Goal: Find specific page/section: Find specific page/section

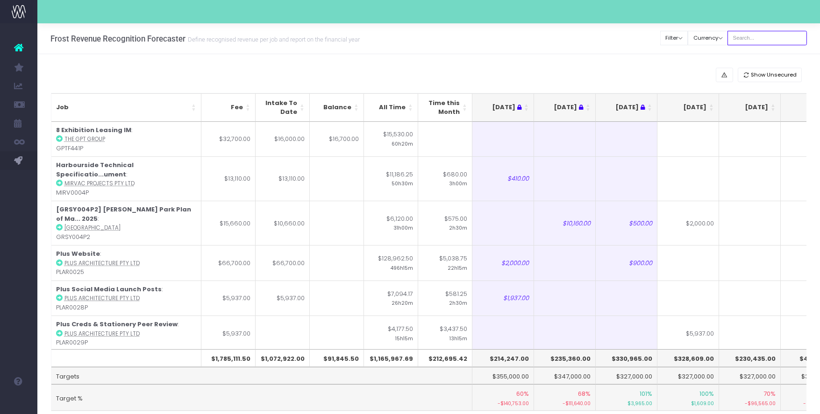
click at [752, 36] on input "text" at bounding box center [766, 38] width 79 height 14
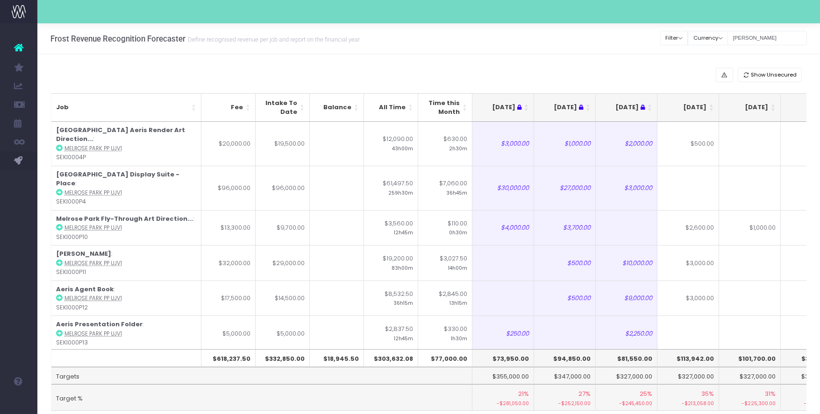
click at [711, 108] on th "[DATE]" at bounding box center [688, 107] width 62 height 29
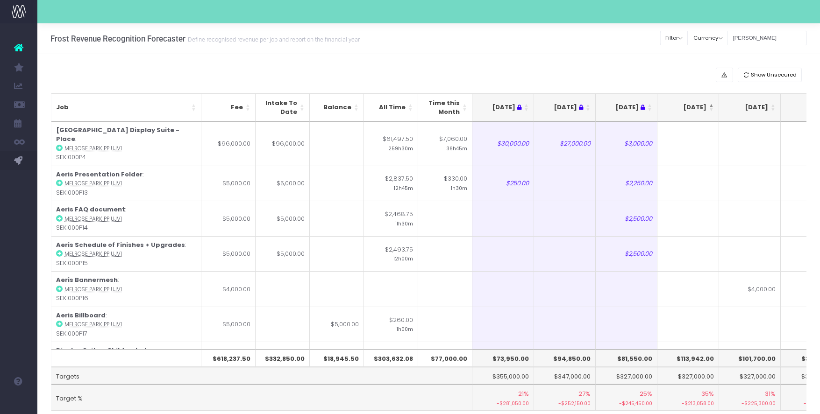
click at [711, 108] on th "[DATE]" at bounding box center [688, 107] width 62 height 29
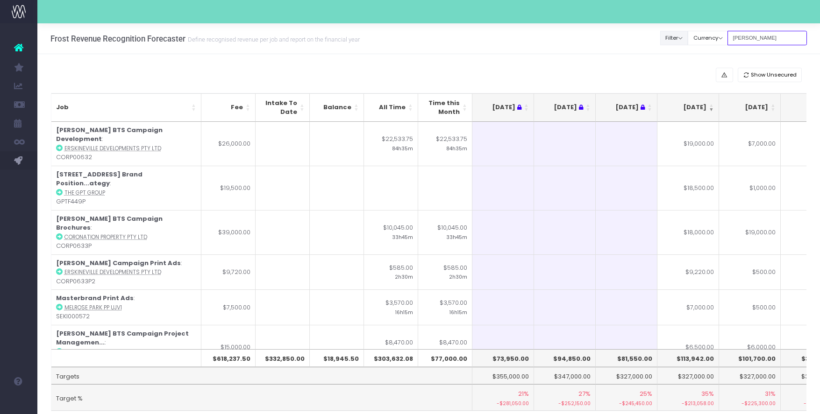
drag, startPoint x: 790, startPoint y: 38, endPoint x: 678, endPoint y: 33, distance: 111.8
click at [678, 33] on div "Clear Filters Filter By Account Manager All [PERSON_NAME] inezritchie [PERSON_N…" at bounding box center [734, 38] width 146 height 19
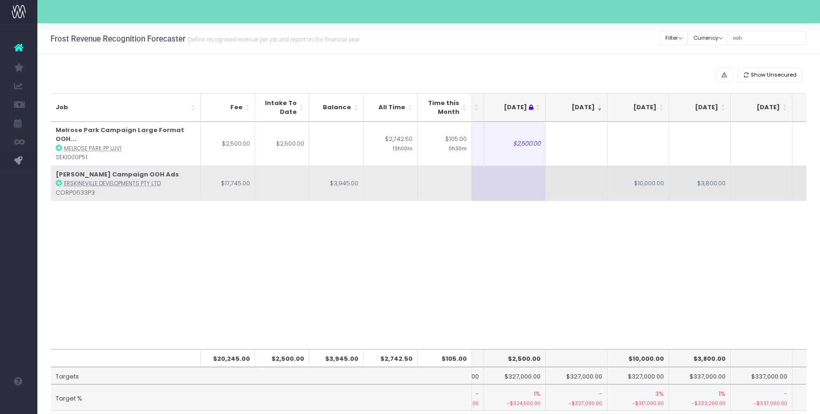
click at [62, 173] on td "[PERSON_NAME] Campaign OOH Ads : Erskineville Developments Pty Ltd CORP0633P3" at bounding box center [126, 184] width 150 height 36
click at [61, 180] on icon at bounding box center [59, 183] width 7 height 7
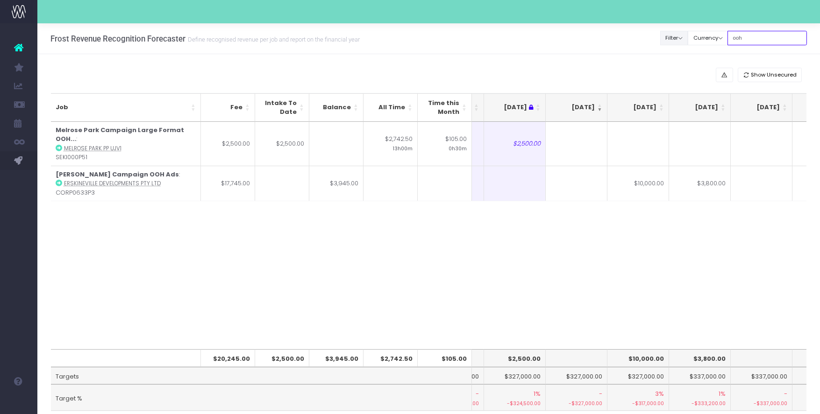
drag, startPoint x: 758, startPoint y: 37, endPoint x: 691, endPoint y: 42, distance: 67.4
click at [691, 42] on div "Clear Filters Filter By Account Manager All [PERSON_NAME] inezritchie [PERSON_N…" at bounding box center [734, 38] width 146 height 19
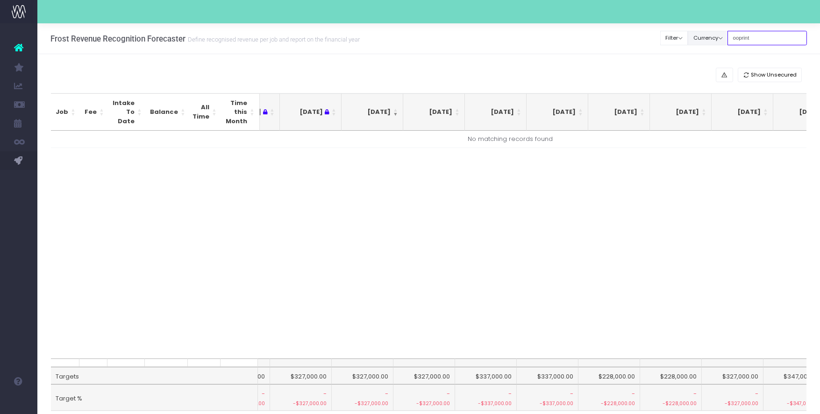
drag, startPoint x: 784, startPoint y: 43, endPoint x: 703, endPoint y: 36, distance: 81.1
click at [703, 36] on div "Clear Filters Filter By Account Manager All [PERSON_NAME] inezritchie [PERSON_N…" at bounding box center [734, 38] width 146 height 19
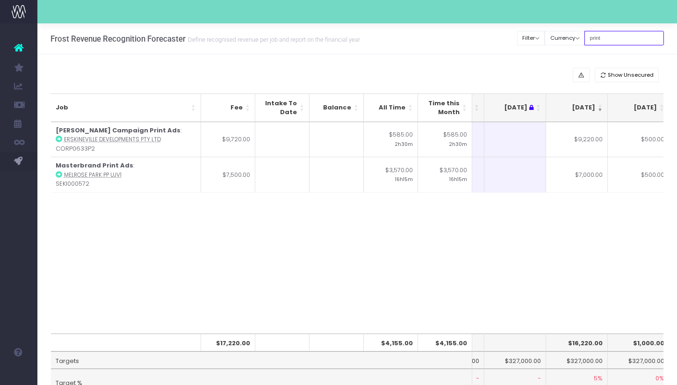
drag, startPoint x: 617, startPoint y: 36, endPoint x: 518, endPoint y: 30, distance: 98.7
click at [518, 30] on div "Frost Revenue Recognition Forecaster Define recognised revenue per job and repo…" at bounding box center [356, 38] width 639 height 31
type input "brochure"
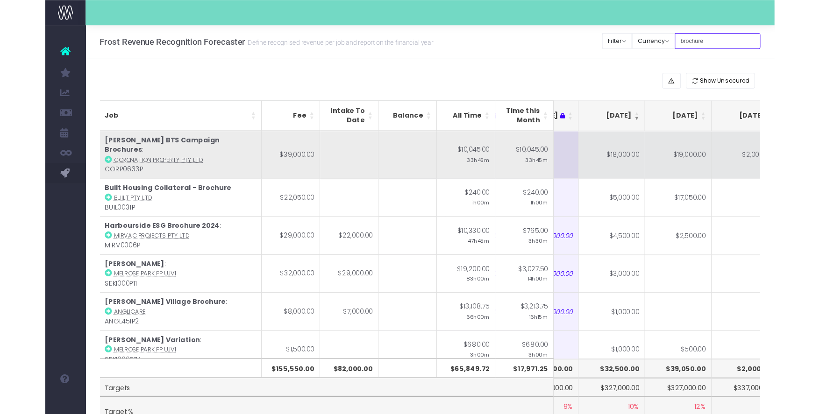
scroll to position [0, 168]
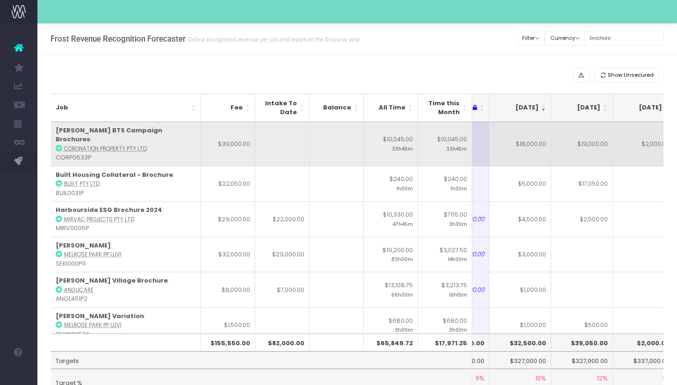
click at [522, 147] on td "$18,000.00" at bounding box center [520, 144] width 62 height 44
click at [594, 144] on td "$19,000.00" at bounding box center [582, 144] width 62 height 44
click at [586, 144] on td "$210,000.00" at bounding box center [582, 144] width 62 height 44
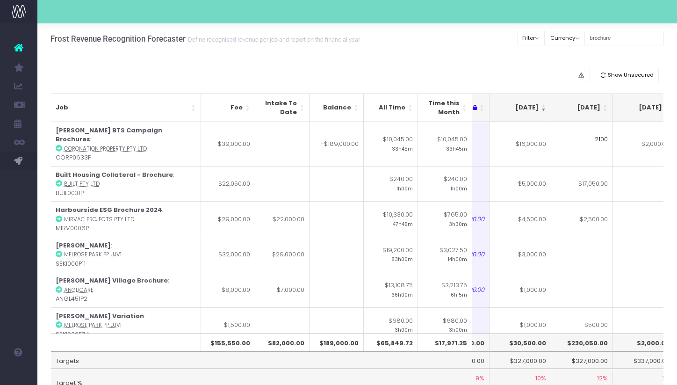
type input "21000"
drag, startPoint x: 635, startPoint y: 40, endPoint x: 603, endPoint y: 39, distance: 32.3
click at [603, 39] on input "brochure" at bounding box center [623, 38] width 79 height 14
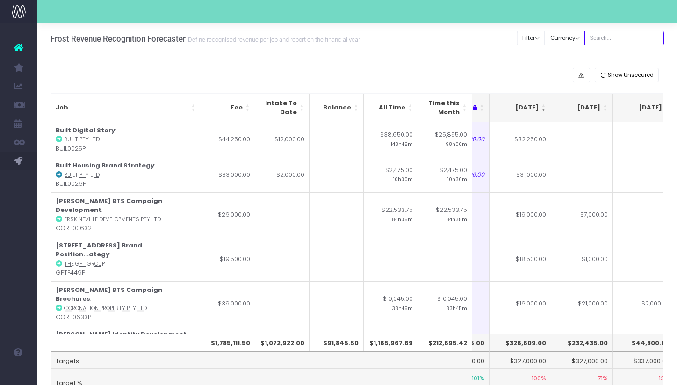
type input "g"
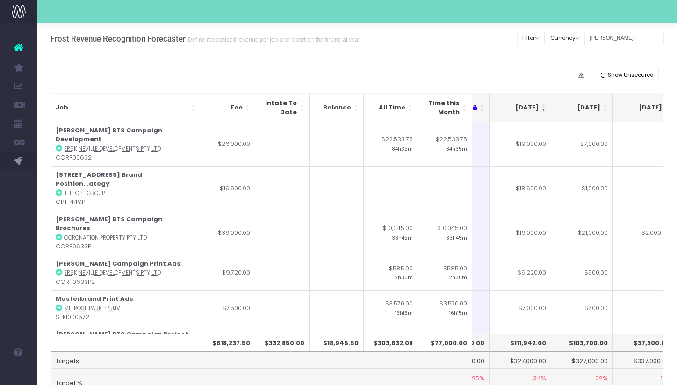
click at [465, 44] on div "Frost Revenue Recognition Forecaster Define recognised revenue per job and repo…" at bounding box center [356, 38] width 639 height 31
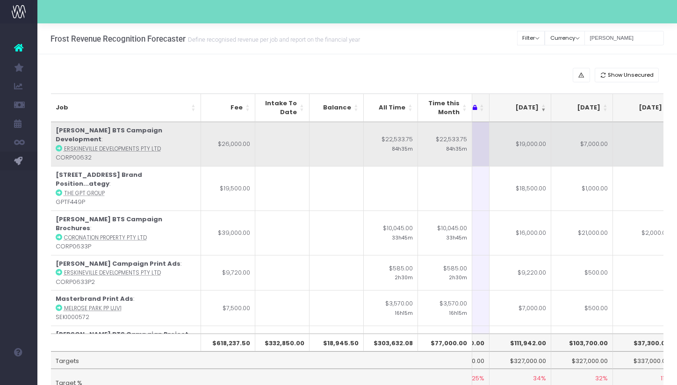
click at [58, 145] on icon at bounding box center [59, 148] width 7 height 7
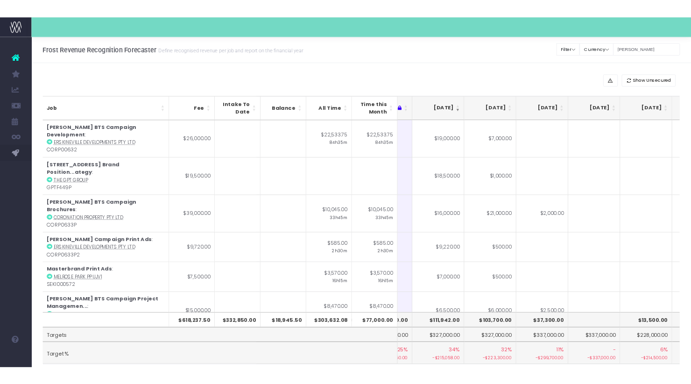
scroll to position [0, 169]
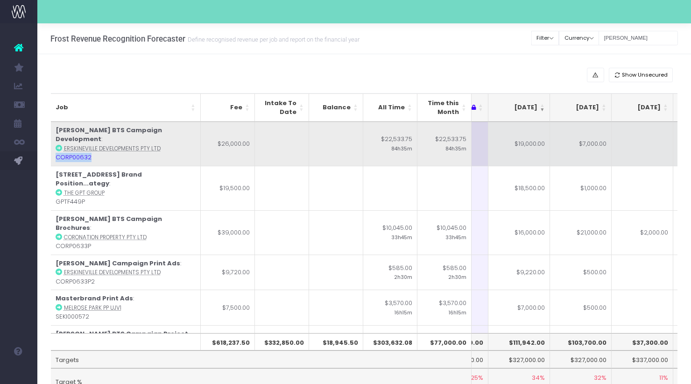
drag, startPoint x: 100, startPoint y: 148, endPoint x: 56, endPoint y: 148, distance: 43.5
click at [56, 148] on td "Lillians BTS Campaign Development : Erskineville Developments Pty Ltd CORP00632" at bounding box center [126, 144] width 150 height 44
copy td "CORP00632"
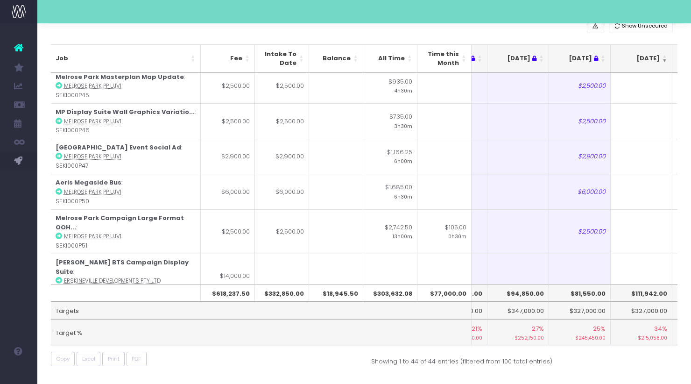
scroll to position [0, 0]
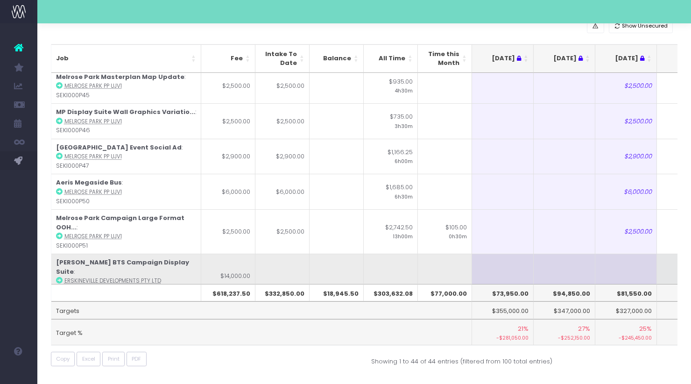
drag, startPoint x: 98, startPoint y: 200, endPoint x: 57, endPoint y: 200, distance: 41.1
click at [57, 254] on td "Lillians BTS Campaign Display Suite : Erskineville Developments Pty Ltd CORP006…" at bounding box center [126, 276] width 150 height 44
copy td "CORP00636"
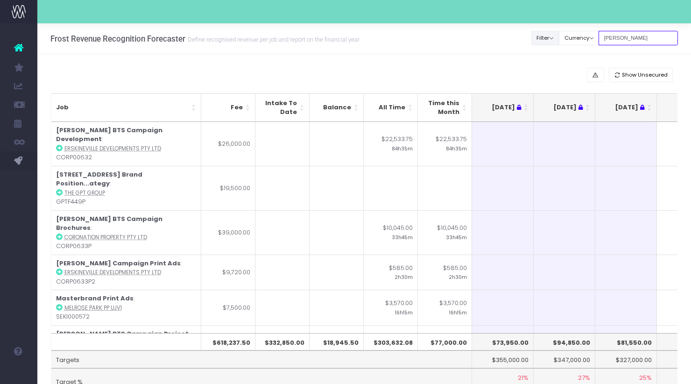
drag, startPoint x: 636, startPoint y: 40, endPoint x: 570, endPoint y: 37, distance: 65.5
click at [570, 37] on div "Clear Filters Filter By Account Manager All [PERSON_NAME] inezritchie [PERSON_N…" at bounding box center [605, 38] width 146 height 19
type input "print"
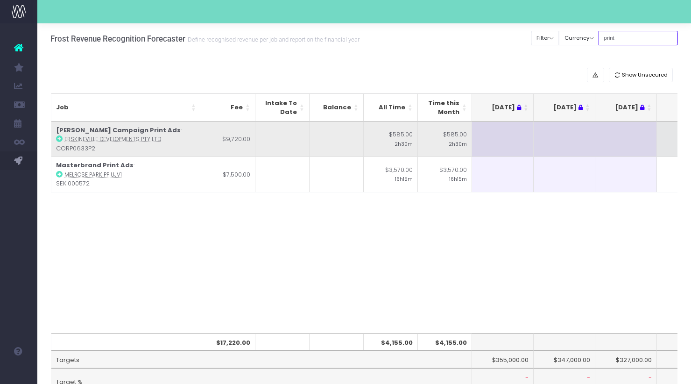
scroll to position [0, 54]
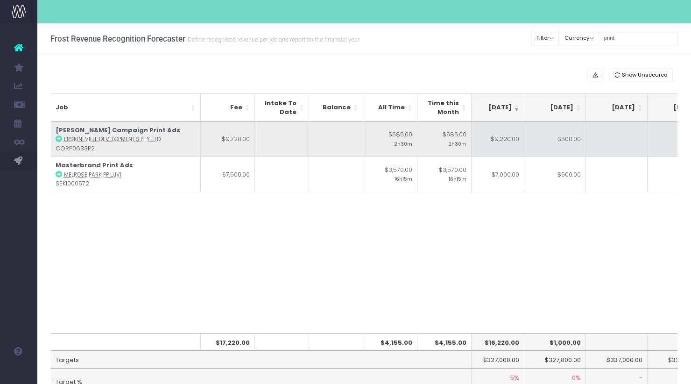
click at [57, 137] on icon at bounding box center [59, 138] width 7 height 7
click at [562, 147] on td "$500.00" at bounding box center [552, 139] width 62 height 35
click at [498, 147] on td "$9,220.00" at bounding box center [491, 139] width 62 height 35
click at [493, 145] on td "$8,750.00" at bounding box center [491, 139] width 62 height 35
type input "8720"
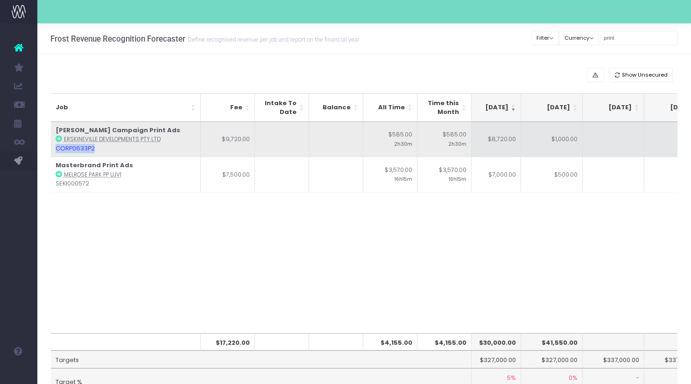
drag, startPoint x: 98, startPoint y: 148, endPoint x: 56, endPoint y: 151, distance: 42.7
click at [56, 151] on td "[PERSON_NAME] Campaign Print Ads : Erskineville Developments Pty Ltd CORP0633P2" at bounding box center [126, 139] width 150 height 35
copy td "CORP0633P2"
